Goal: Complete application form

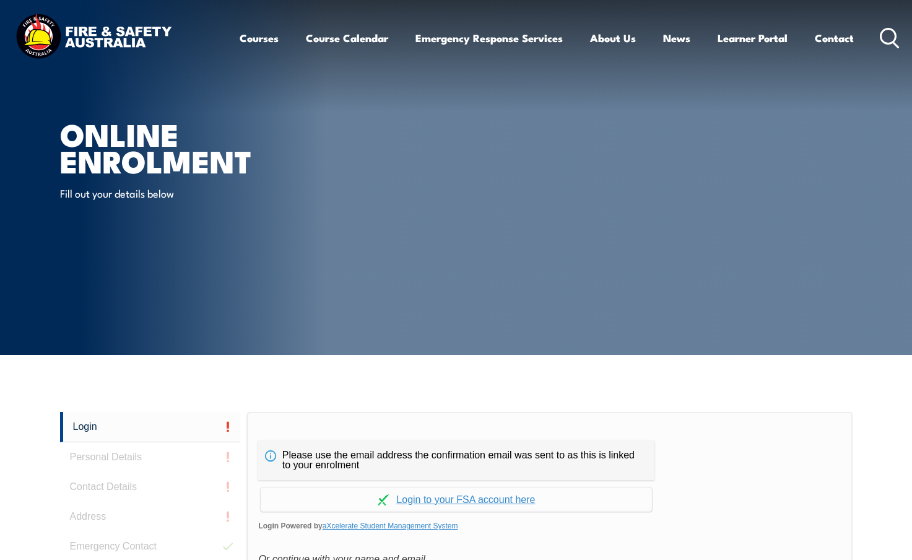
click at [471, 264] on article "Online Enrolment Fill out your details below" at bounding box center [456, 177] width 793 height 355
drag, startPoint x: 542, startPoint y: 211, endPoint x: 502, endPoint y: 151, distance: 72.0
click at [542, 211] on article "Online Enrolment Fill out your details below" at bounding box center [456, 177] width 793 height 355
drag, startPoint x: 456, startPoint y: 341, endPoint x: 472, endPoint y: 341, distance: 16.1
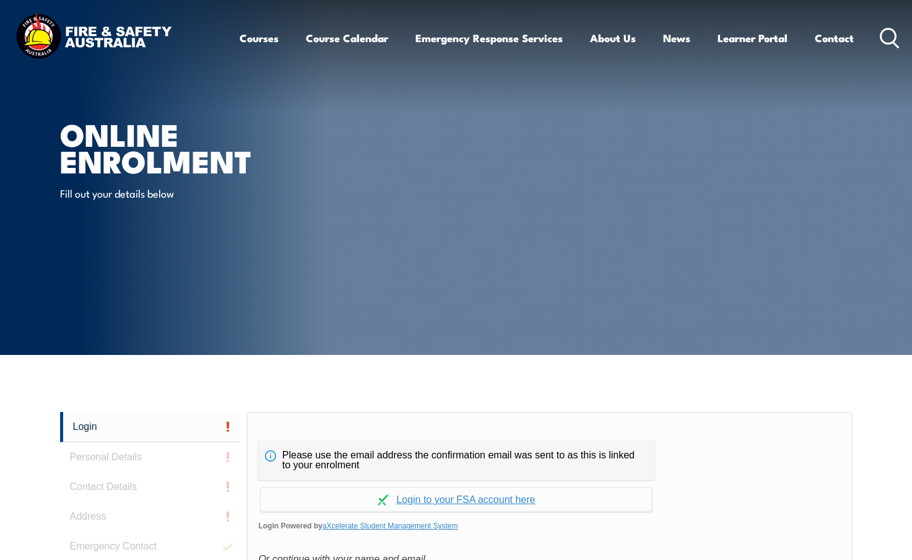
click at [456, 341] on article "Online Enrolment Fill out your details below" at bounding box center [456, 177] width 793 height 355
click at [447, 500] on link "Continue with aXcelerate" at bounding box center [456, 499] width 391 height 24
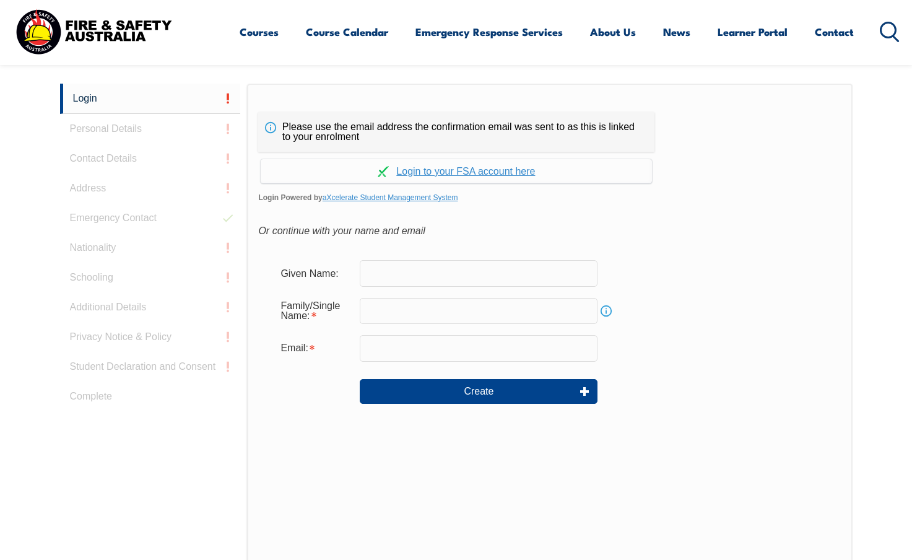
scroll to position [310, 0]
